Goal: Information Seeking & Learning: Understand process/instructions

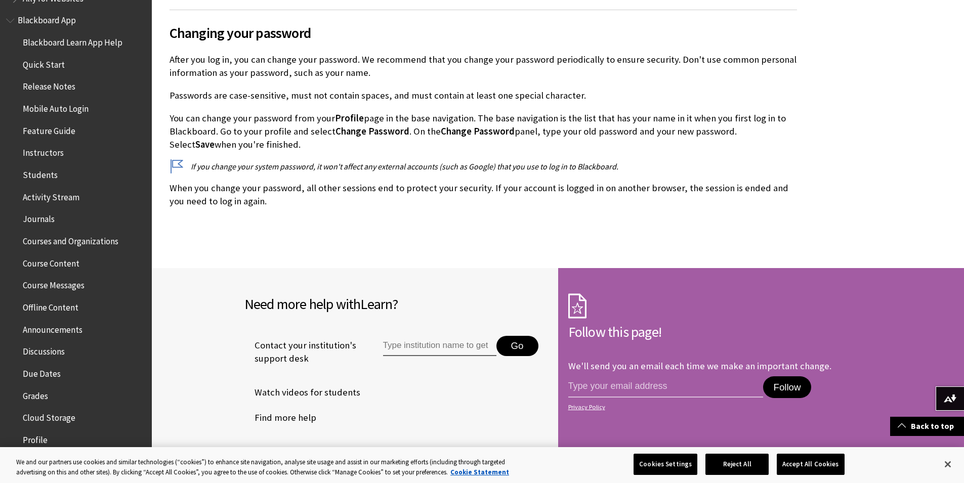
scroll to position [70, 0]
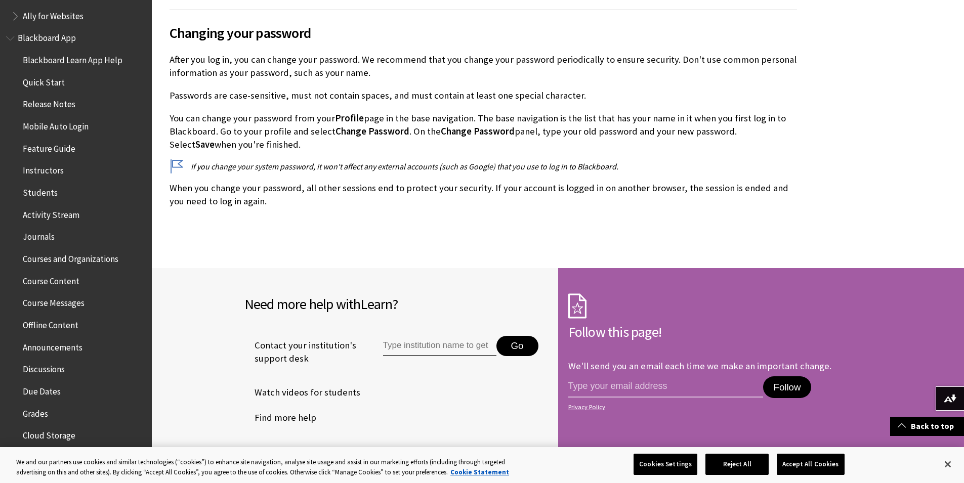
click at [86, 259] on span "Courses and Organizations" at bounding box center [71, 257] width 96 height 14
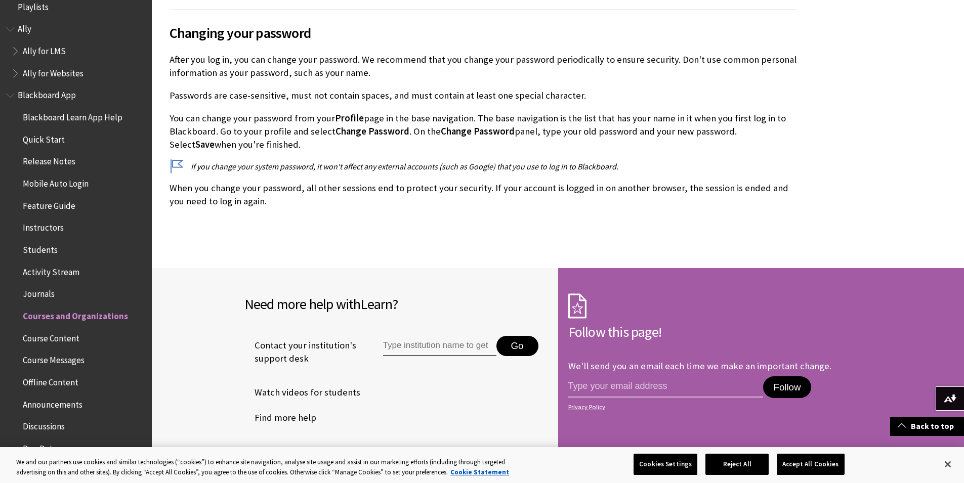
scroll to position [0, 0]
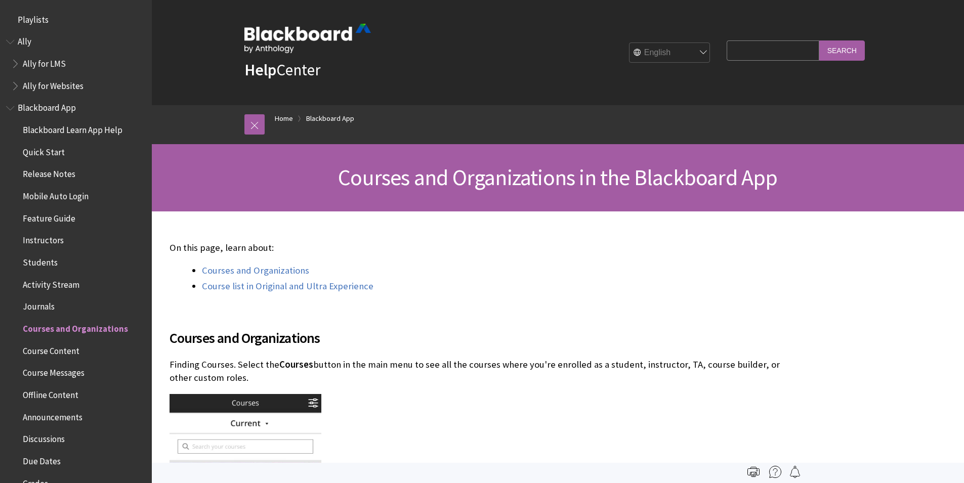
scroll to position [305, 0]
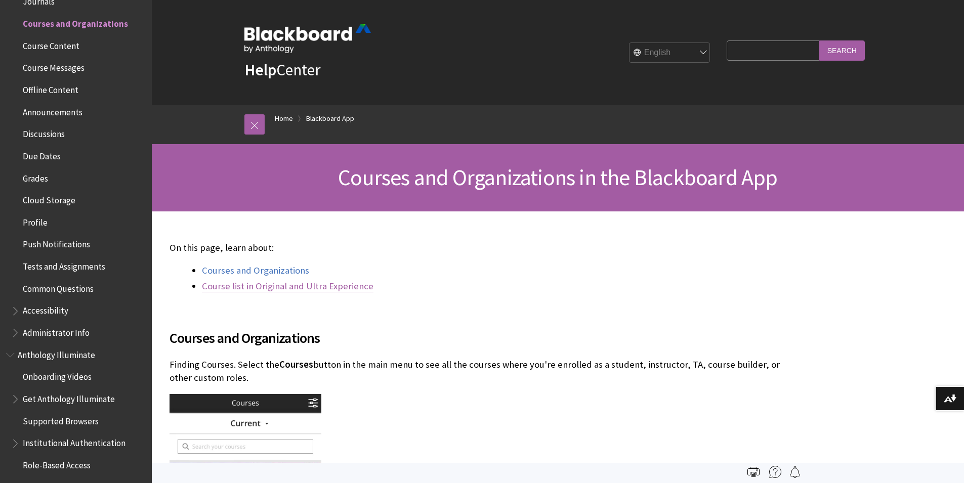
click at [239, 289] on link "Course list in Original and Ultra Experience" at bounding box center [288, 286] width 172 height 12
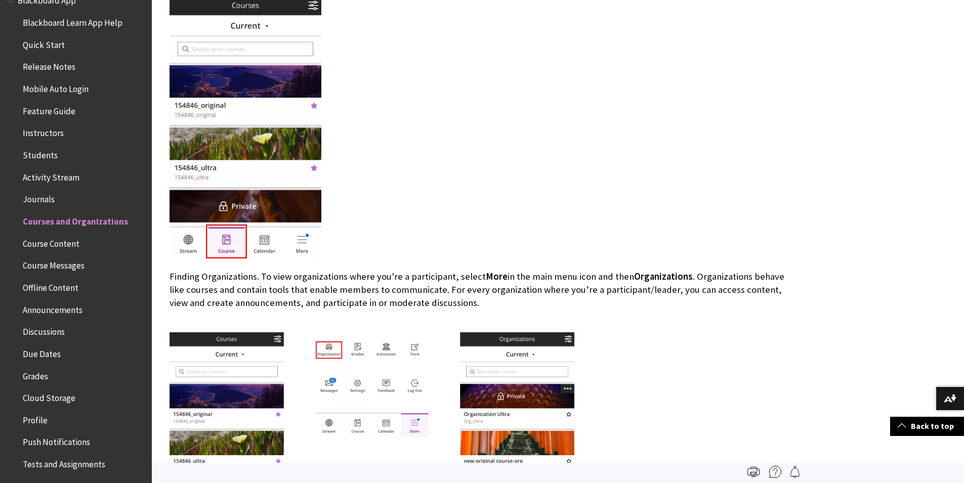
scroll to position [103, 0]
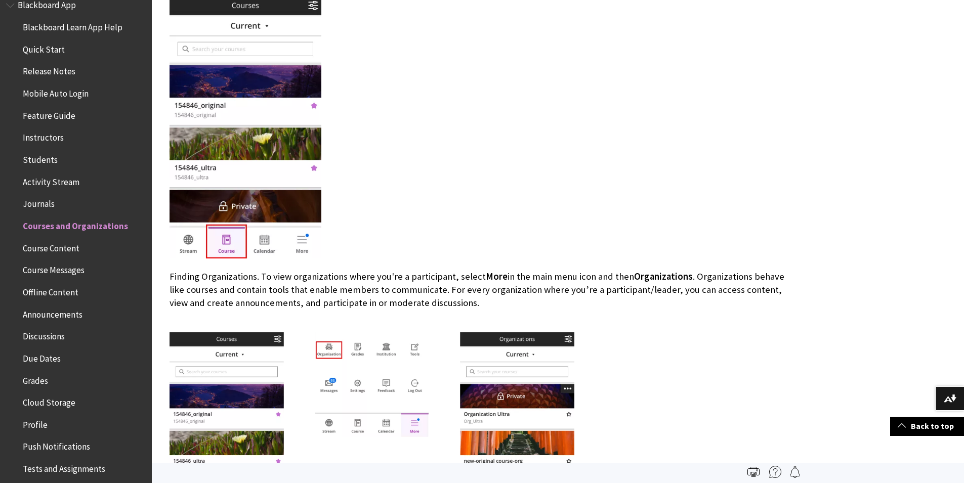
click at [83, 224] on span "Courses and Organizations" at bounding box center [75, 225] width 105 height 14
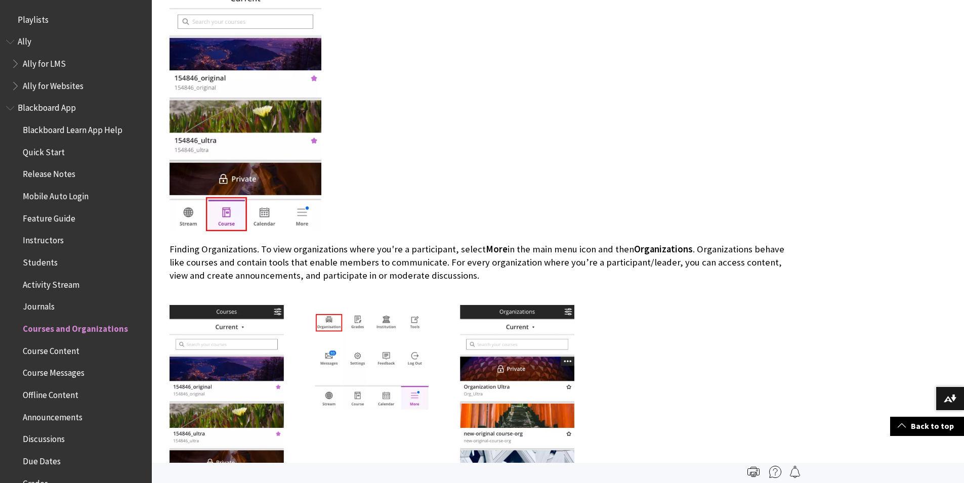
scroll to position [347, 0]
